Goal: Information Seeking & Learning: Learn about a topic

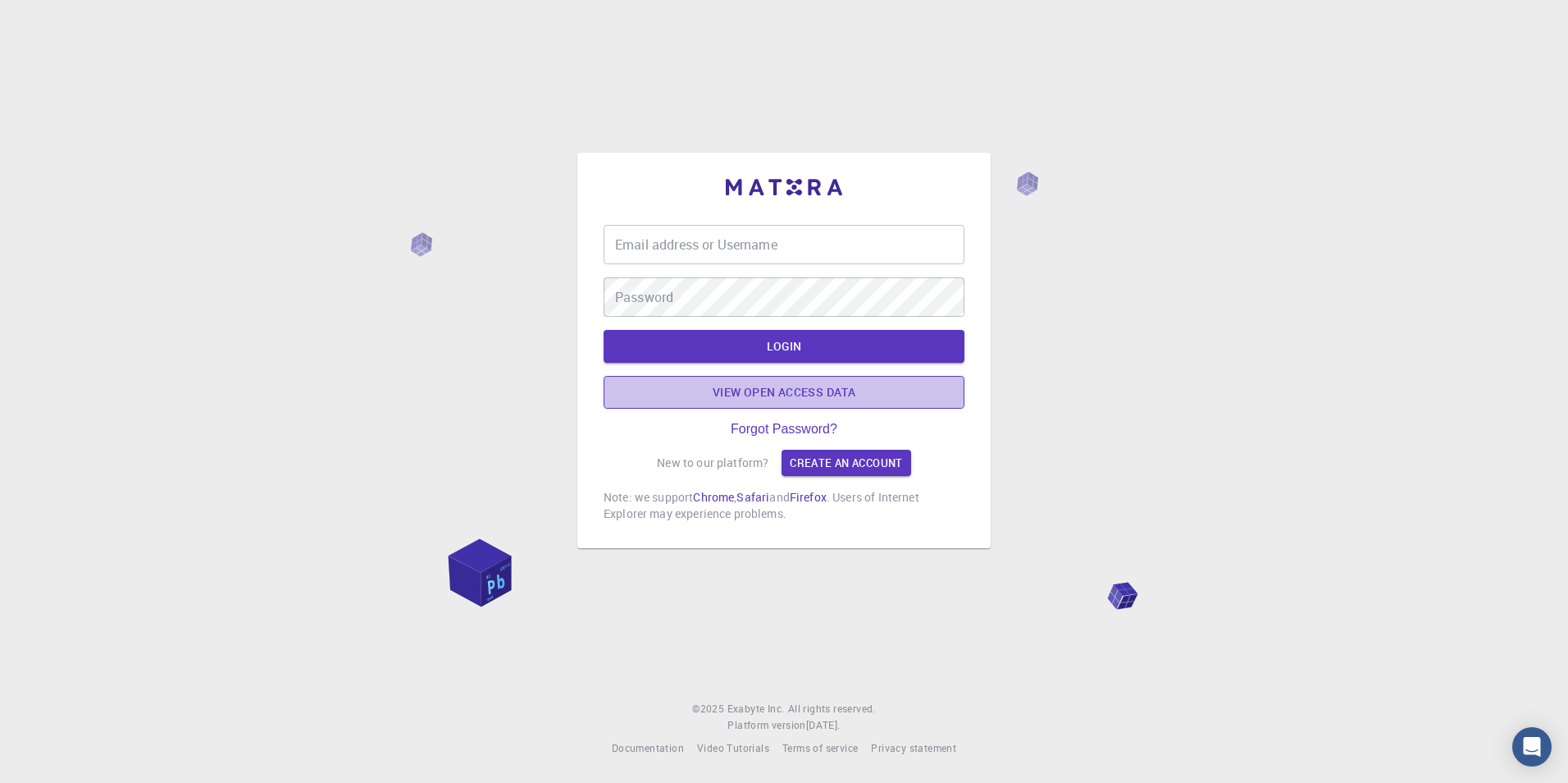
click at [731, 398] on link "View open access data" at bounding box center [784, 392] width 361 height 33
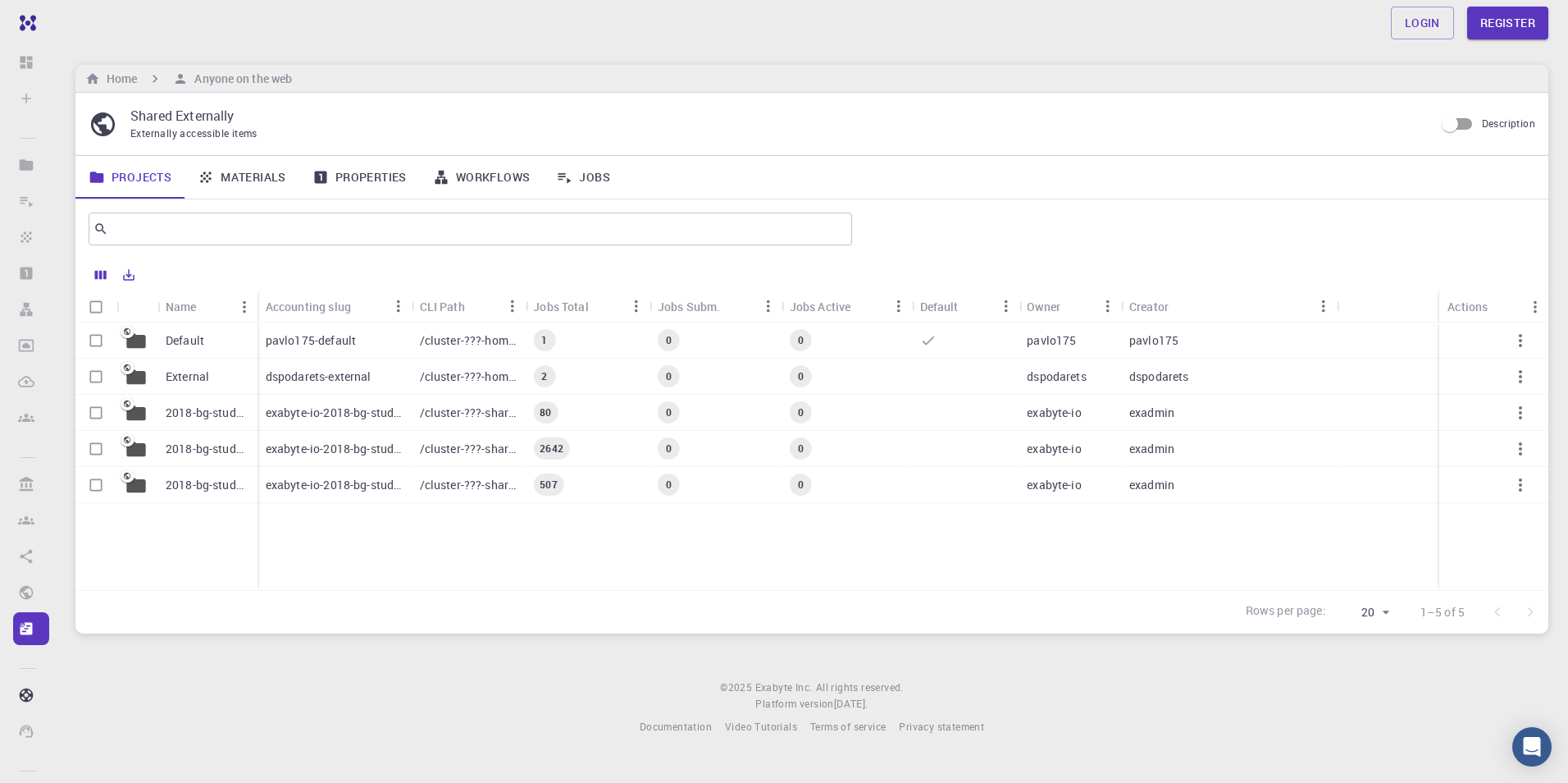
click at [231, 375] on div "External" at bounding box center [207, 377] width 100 height 36
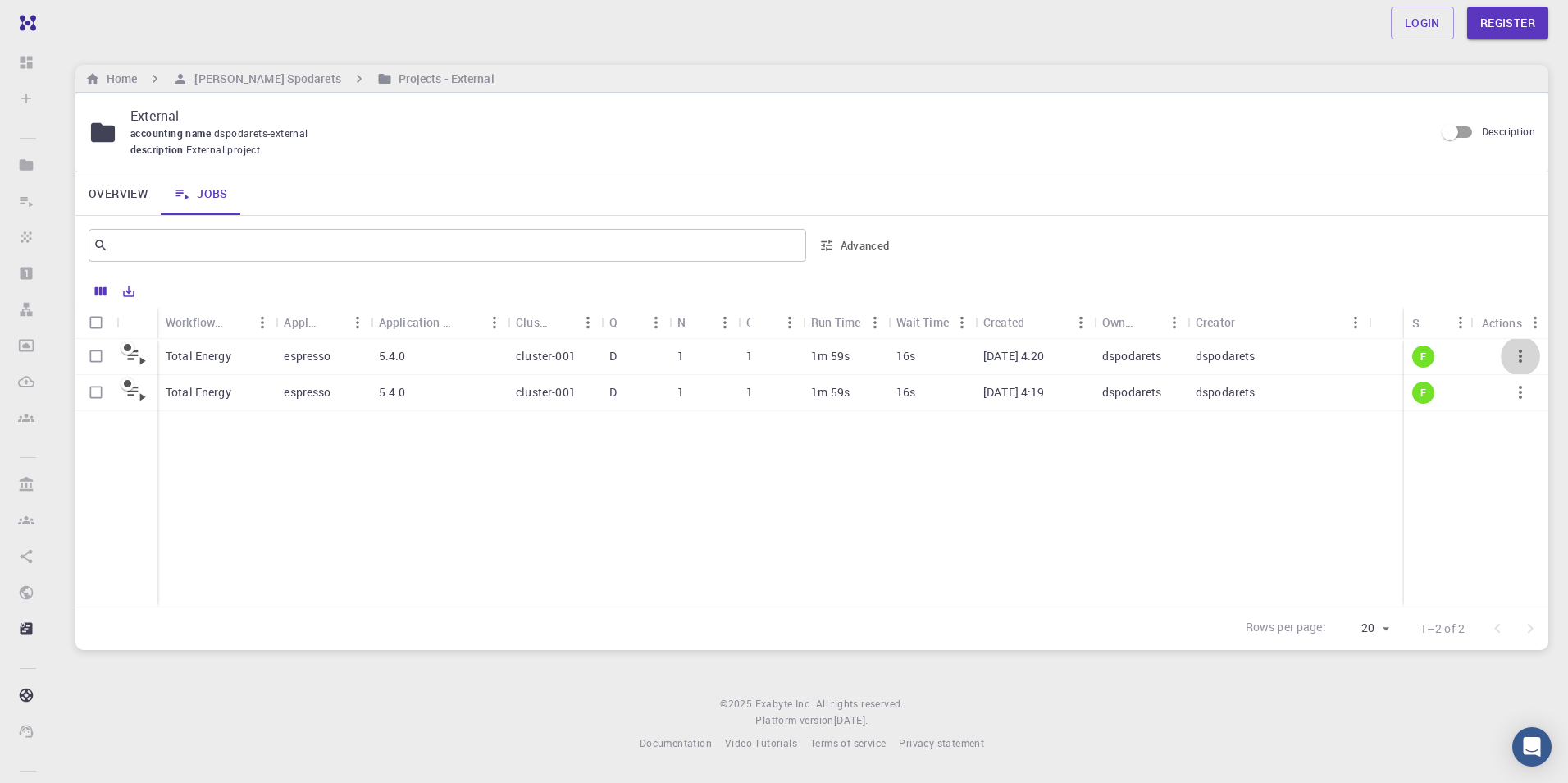
click at [1515, 354] on icon "button" at bounding box center [1520, 356] width 20 height 20
click at [1526, 374] on span "Open" at bounding box center [1529, 370] width 25 height 16
